Goal: Transaction & Acquisition: Purchase product/service

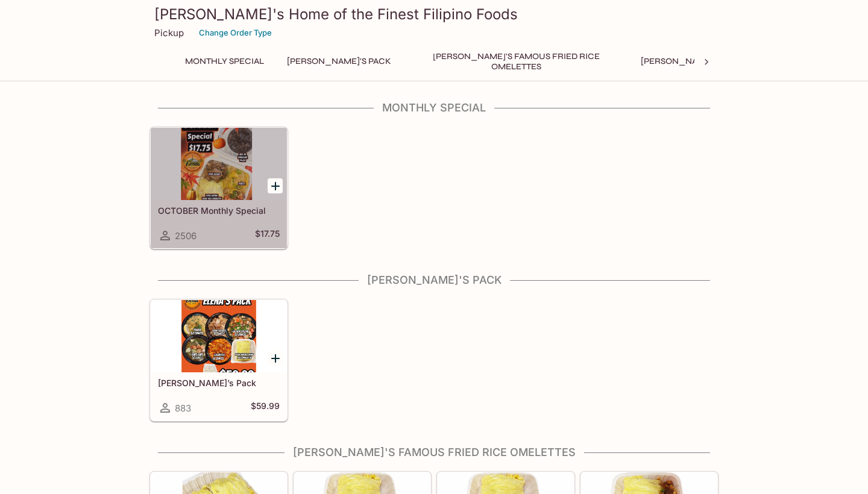
click at [200, 181] on div at bounding box center [219, 164] width 136 height 72
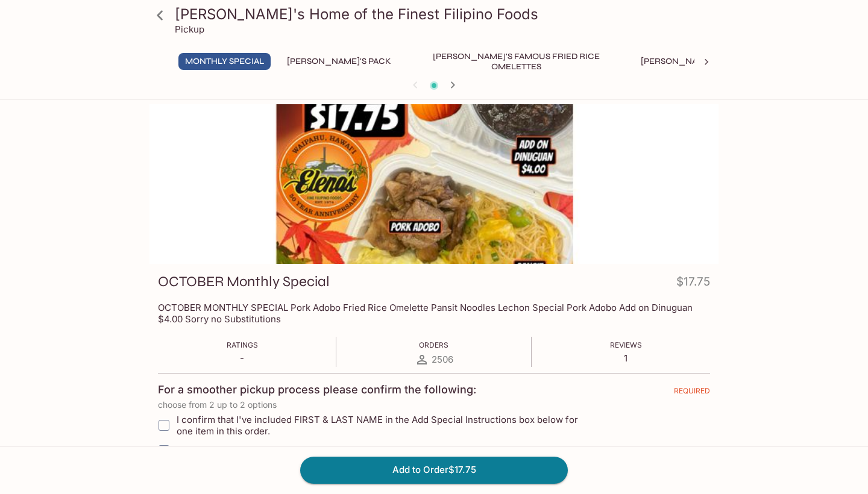
click at [364, 234] on div at bounding box center [434, 184] width 569 height 160
click at [363, 234] on div at bounding box center [434, 184] width 569 height 160
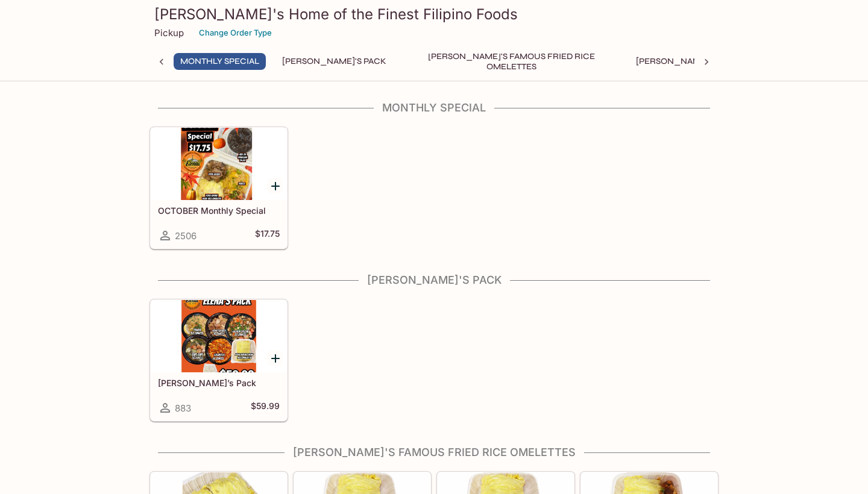
click at [221, 176] on div at bounding box center [219, 164] width 136 height 72
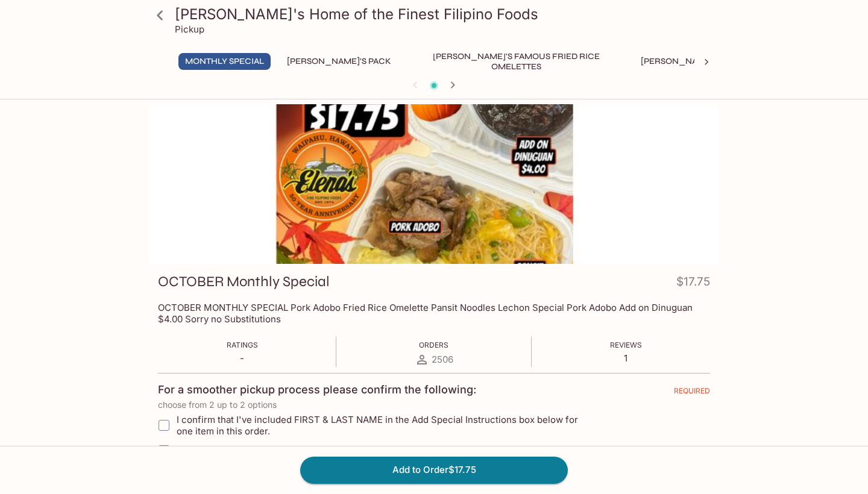
click at [332, 178] on div at bounding box center [434, 184] width 569 height 160
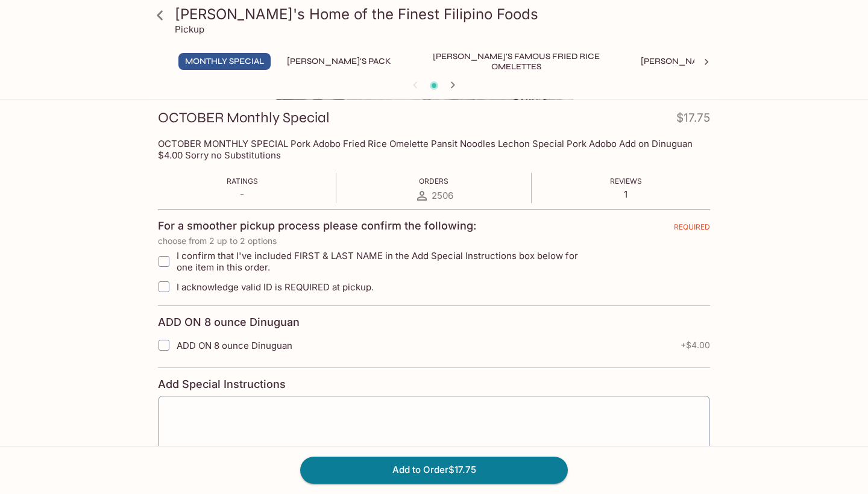
scroll to position [165, 0]
click at [324, 66] on button "[PERSON_NAME]'s Pack" at bounding box center [339, 61] width 118 height 17
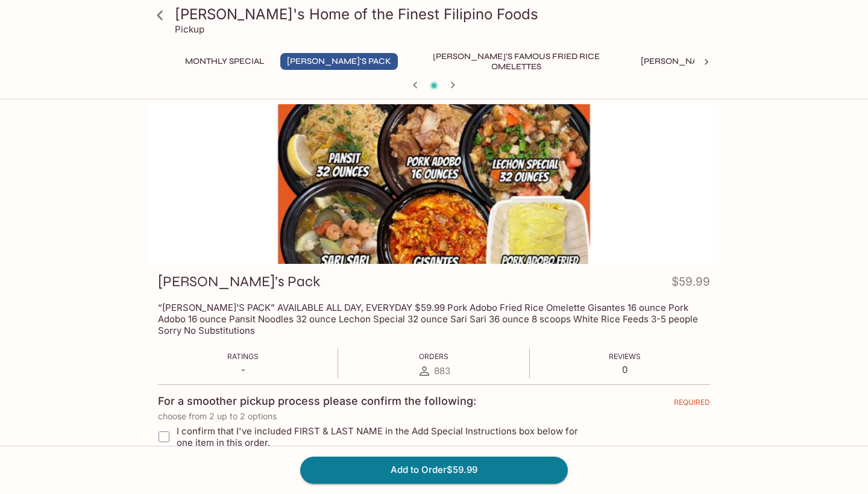
scroll to position [0, 0]
